Goal: Task Accomplishment & Management: Check status

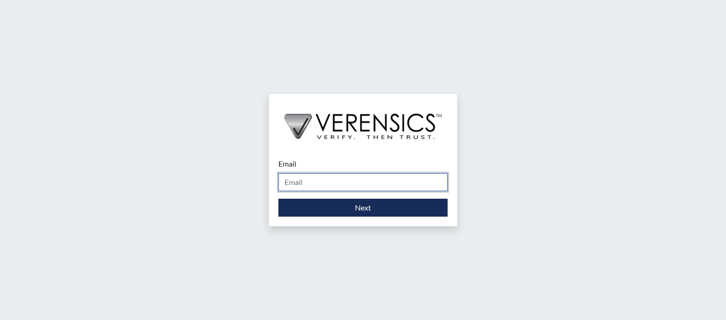
click at [302, 182] on input "Email" at bounding box center [362, 182] width 169 height 18
click at [343, 174] on input "Email" at bounding box center [362, 182] width 169 height 18
type input "sammy.spell"
click at [350, 183] on input "sammy.spell" at bounding box center [362, 182] width 169 height 18
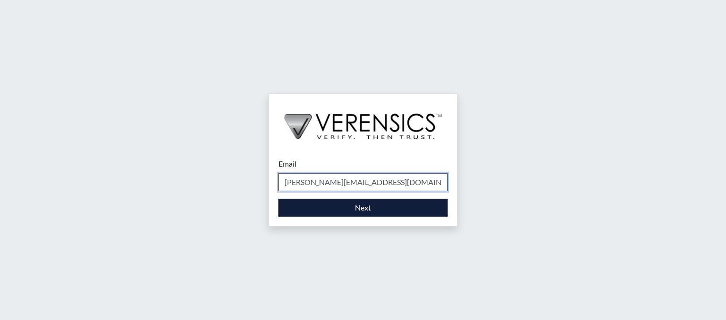
type input "[PERSON_NAME][EMAIL_ADDRESS][DOMAIN_NAME]"
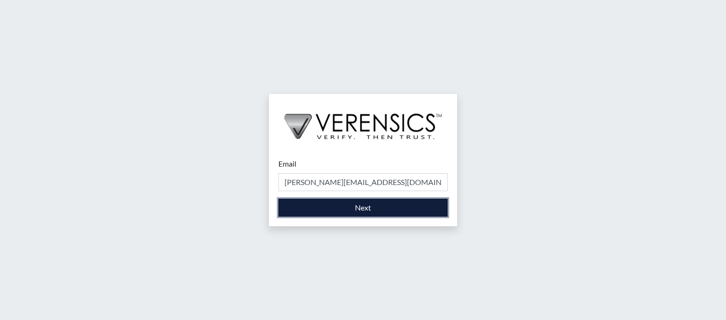
click at [369, 209] on button "Next" at bounding box center [362, 208] width 169 height 18
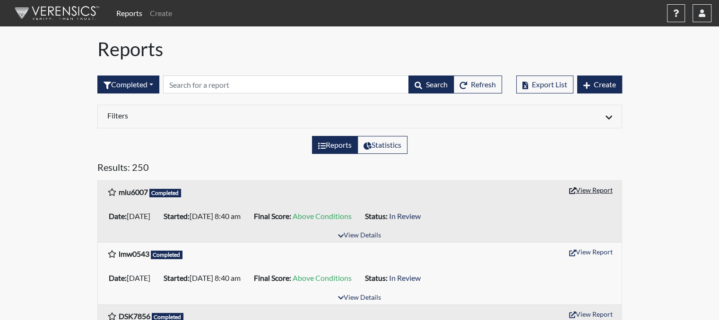
click at [588, 186] on button "View Report" at bounding box center [591, 190] width 52 height 15
click at [55, 18] on img at bounding box center [55, 13] width 109 height 28
click at [680, 17] on button "button" at bounding box center [676, 13] width 18 height 18
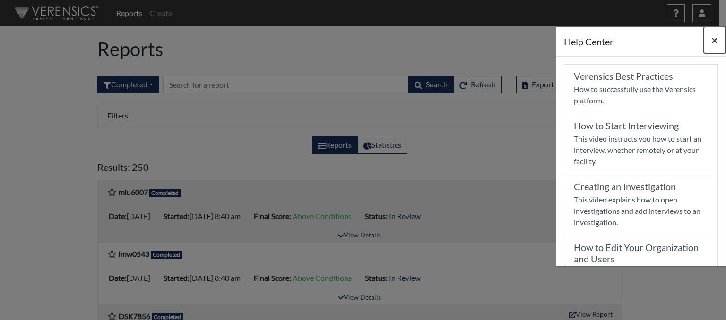
click at [713, 40] on span "×" at bounding box center [714, 40] width 7 height 14
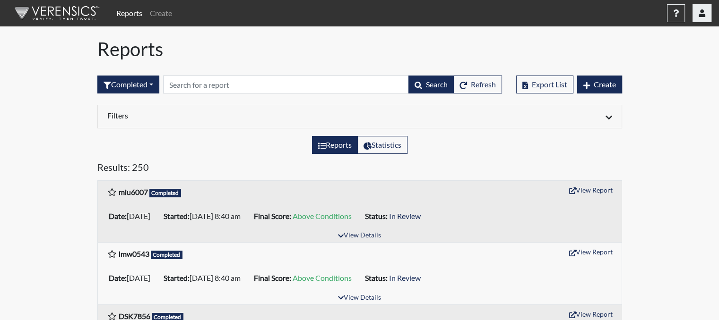
click at [703, 16] on icon "button" at bounding box center [702, 13] width 7 height 8
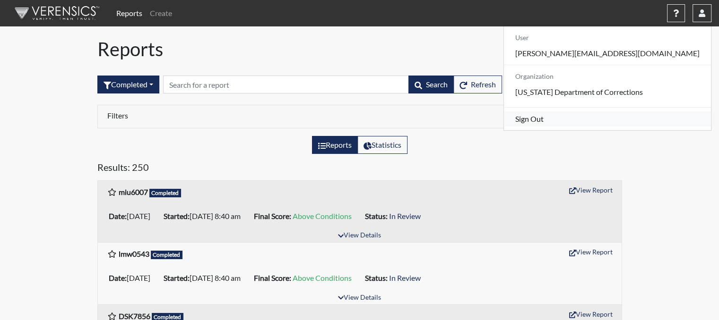
click at [639, 127] on link "Sign Out" at bounding box center [607, 119] width 207 height 15
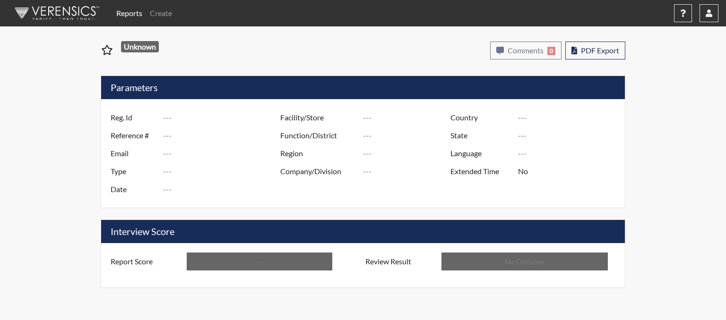
type input "miu6007"
type input "51730"
type input "---"
type input "Corrections Pre-Employment"
type input "[DATE]"
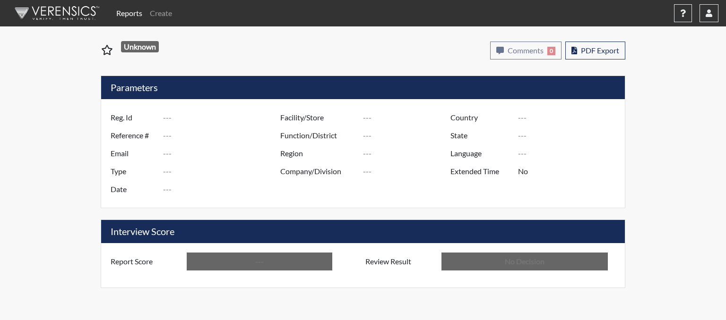
type input "[PERSON_NAME]"
type input "[GEOGRAPHIC_DATA]"
type input "[US_STATE]"
type input "English"
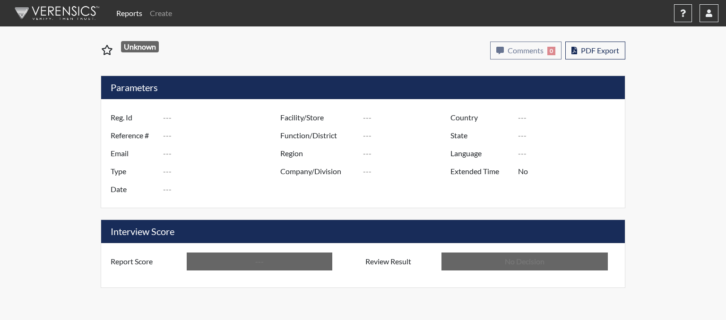
type input "Above Conditions"
type input "In Review"
